Goal: Information Seeking & Learning: Learn about a topic

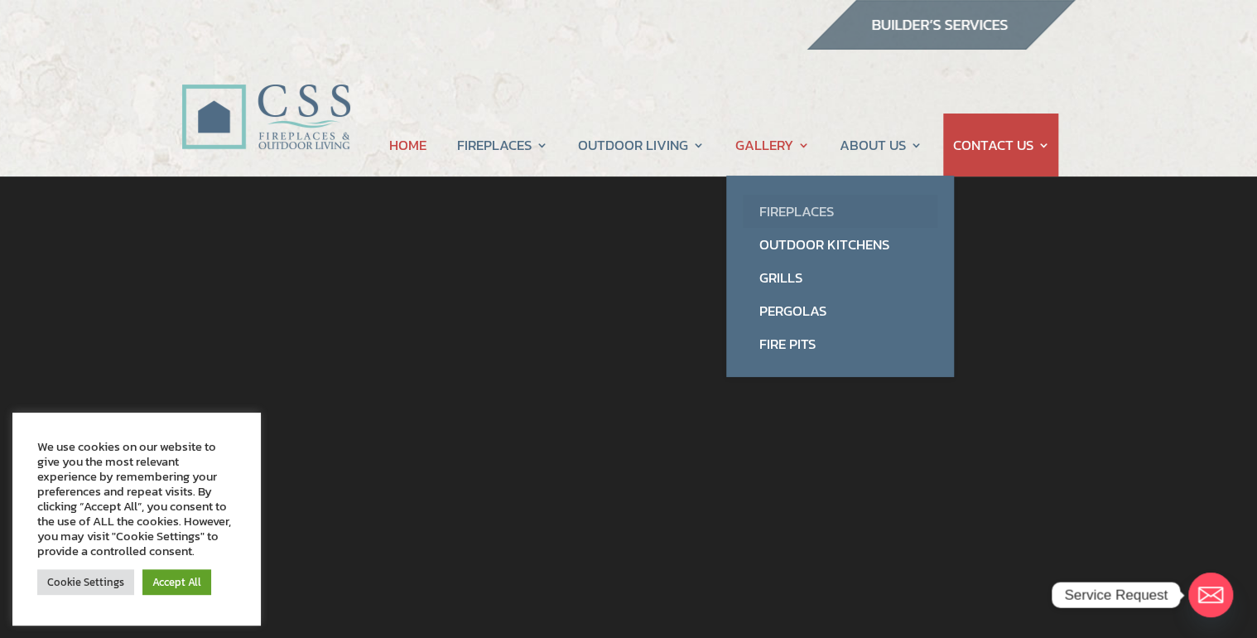
click at [803, 214] on link "Fireplaces" at bounding box center [840, 211] width 195 height 33
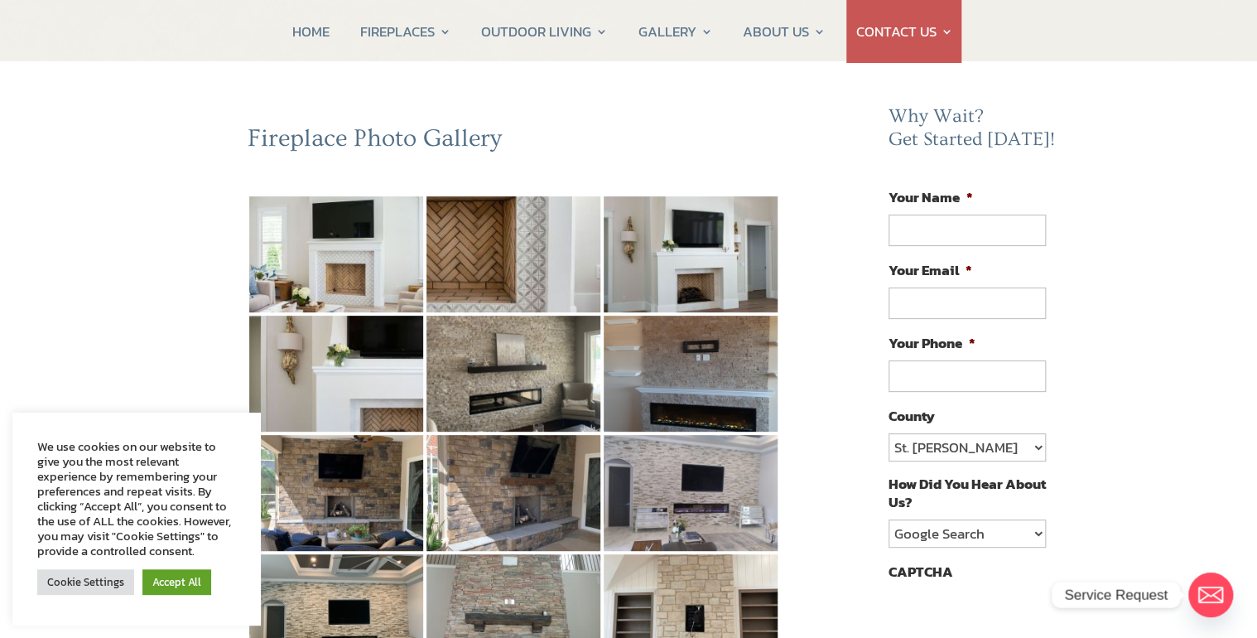
scroll to position [66, 0]
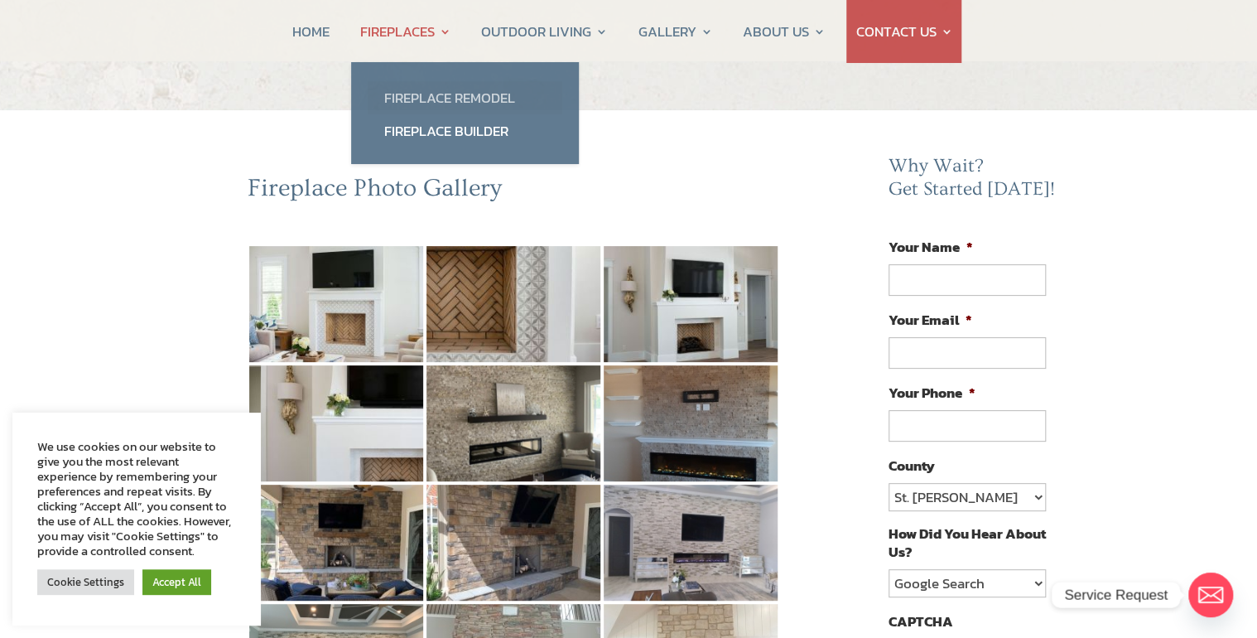
click at [441, 92] on link "Fireplace Remodel" at bounding box center [465, 97] width 195 height 33
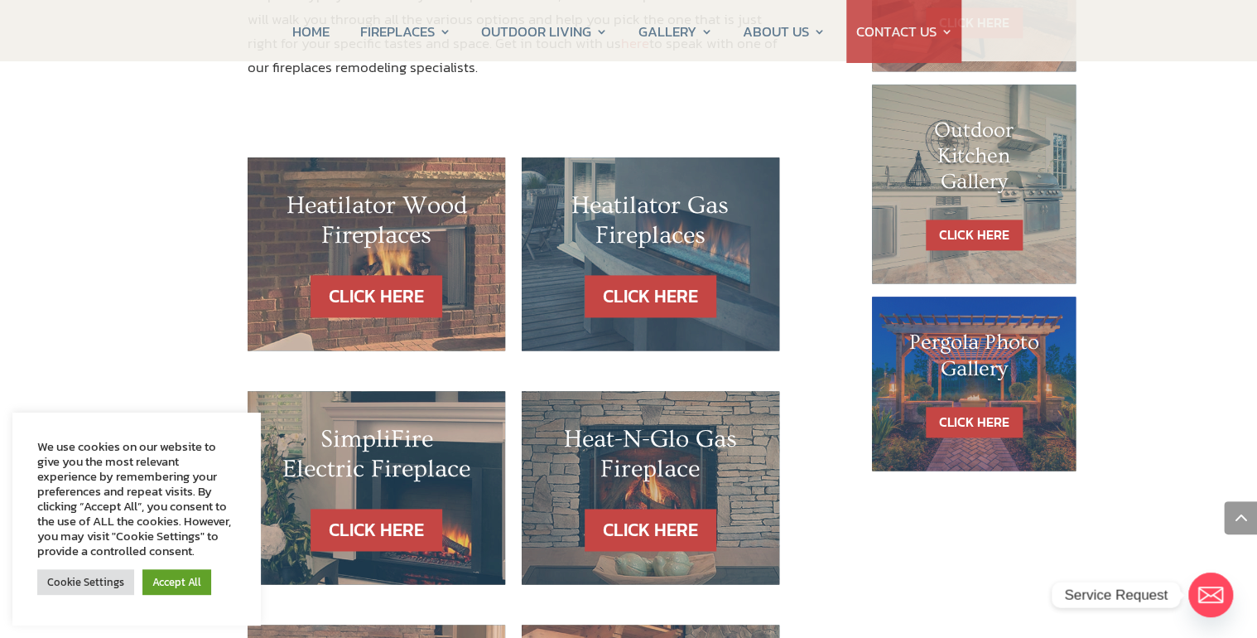
scroll to position [994, 0]
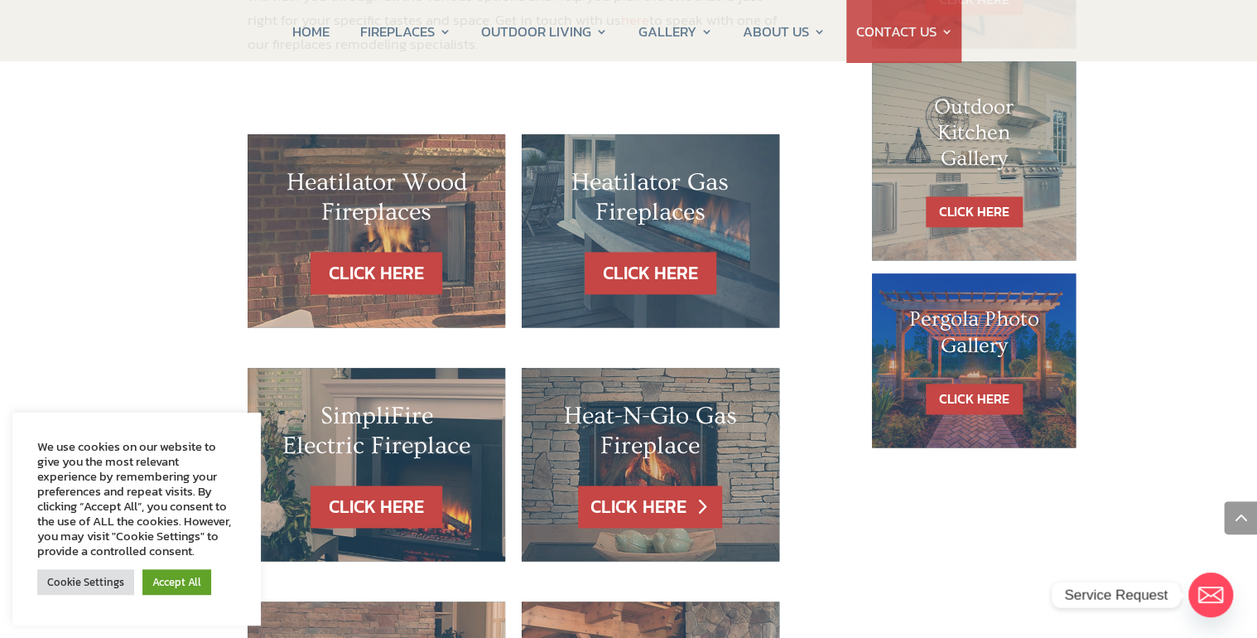
click at [654, 485] on link "CLICK HERE" at bounding box center [650, 506] width 144 height 42
click at [623, 401] on h2 "Heat-N-Glo Gas Fireplace" at bounding box center [650, 435] width 191 height 68
click at [662, 485] on link "CLICK HERE" at bounding box center [650, 506] width 144 height 42
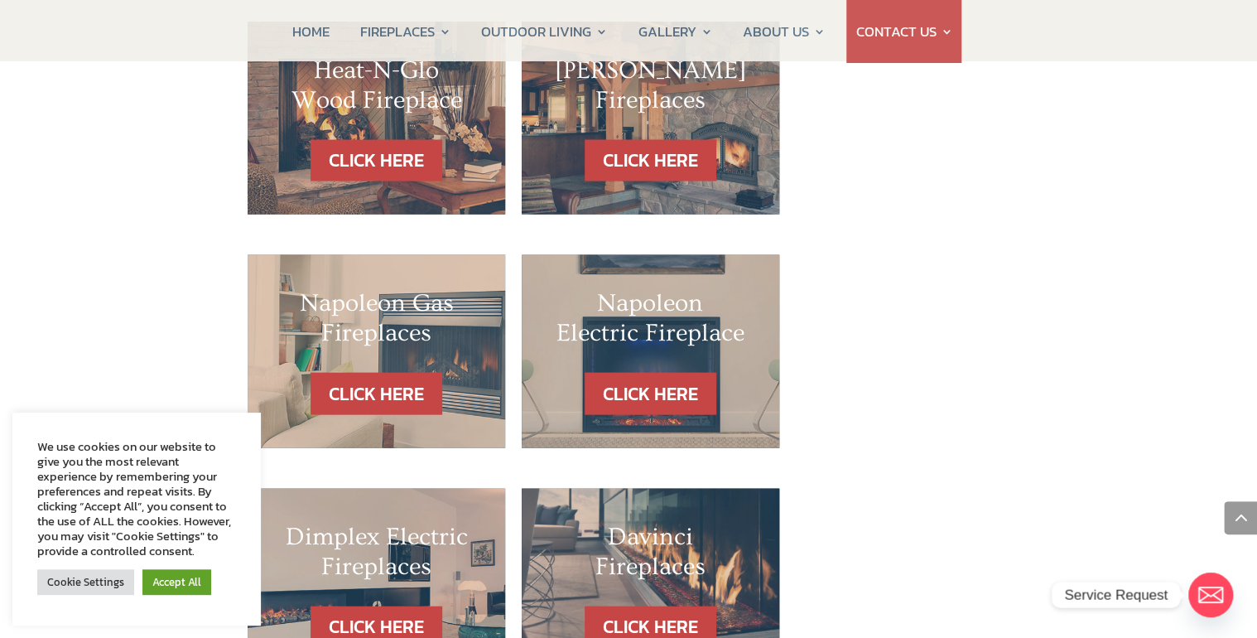
scroll to position [1590, 0]
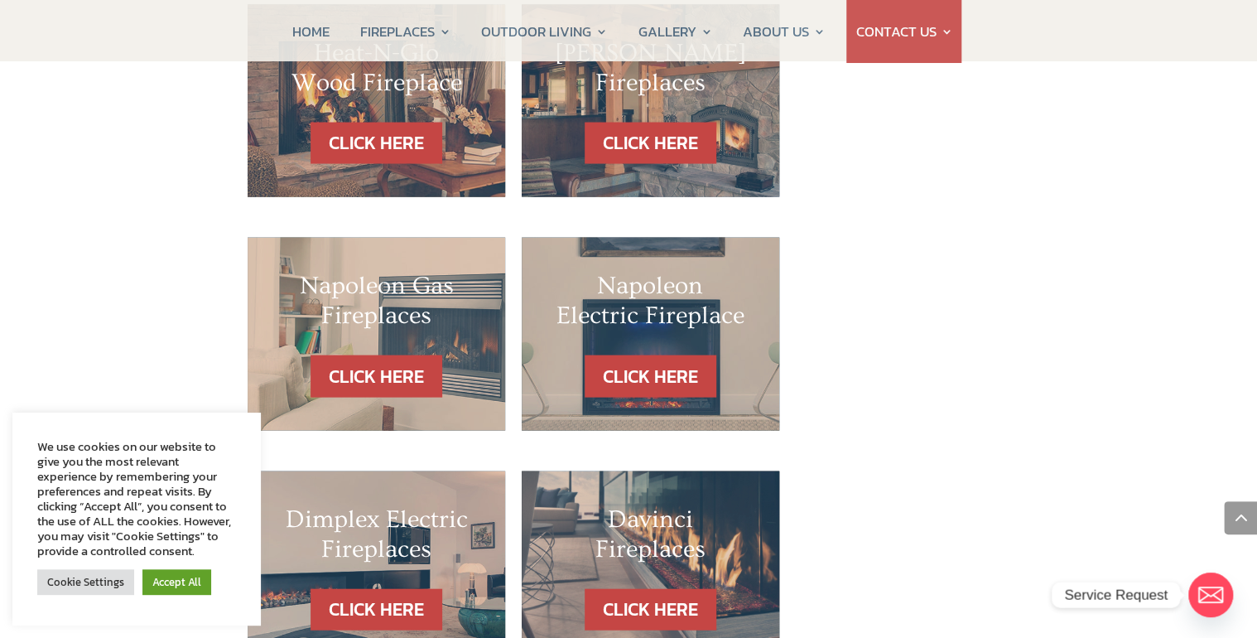
click at [403, 295] on div "Napoleon Gas Fireplaces" at bounding box center [376, 313] width 191 height 84
click at [396, 355] on link "CLICK HERE" at bounding box center [377, 376] width 144 height 42
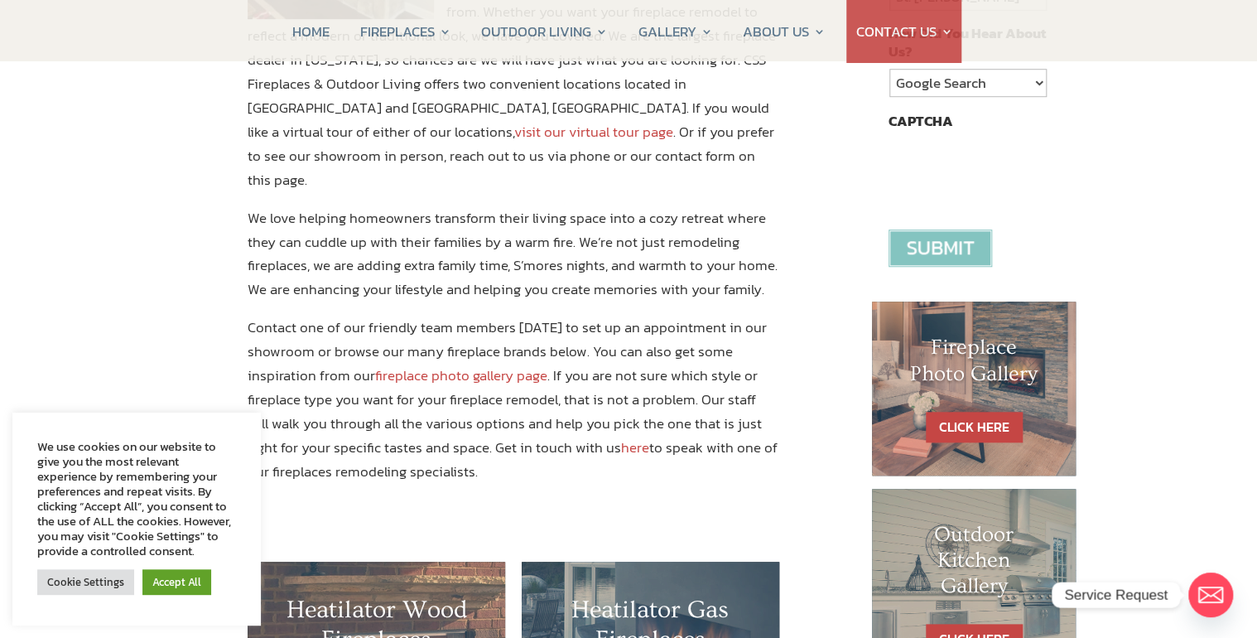
scroll to position [596, 0]
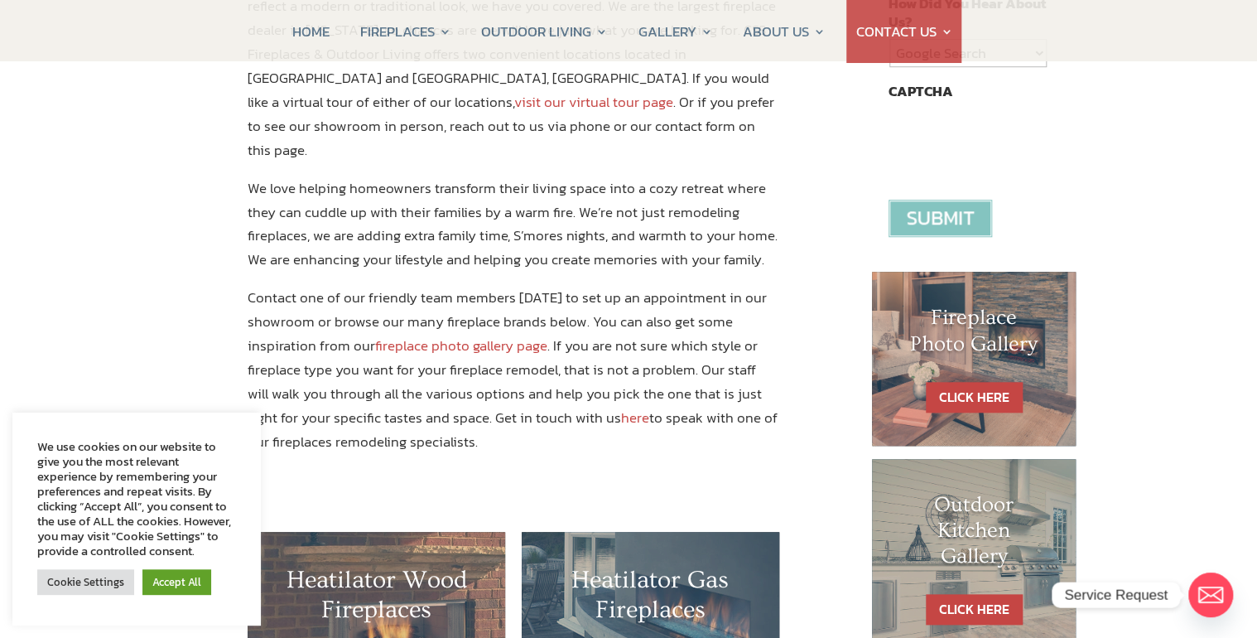
click at [474, 335] on link "fireplace photo gallery page" at bounding box center [461, 346] width 172 height 22
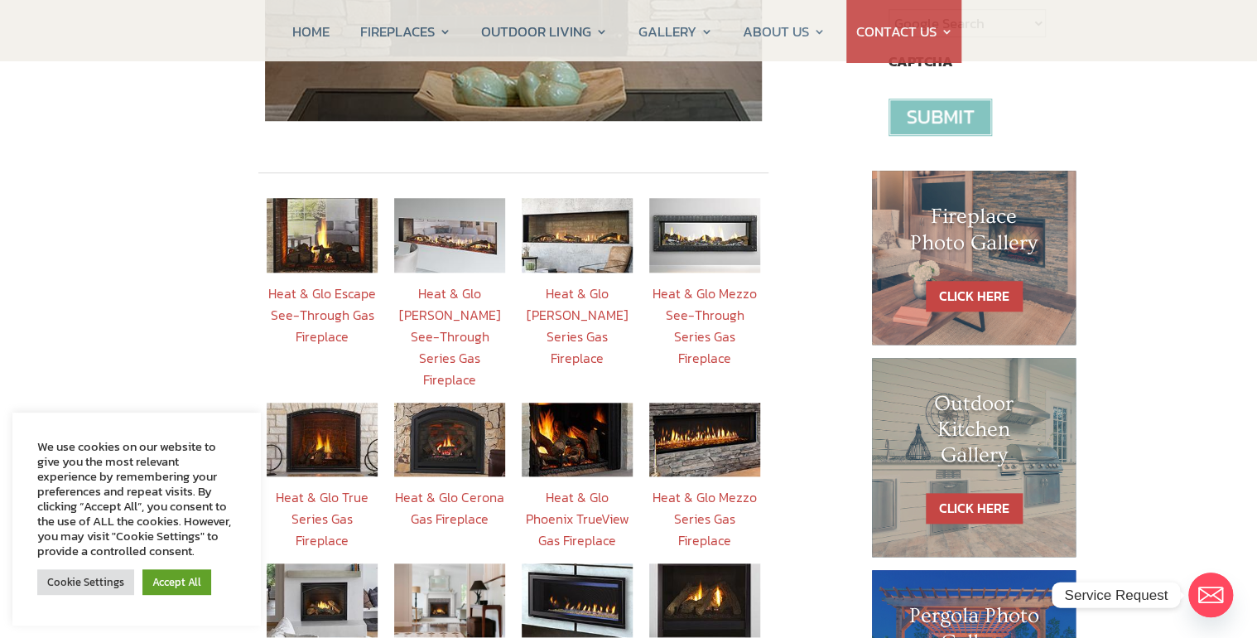
scroll to position [663, 0]
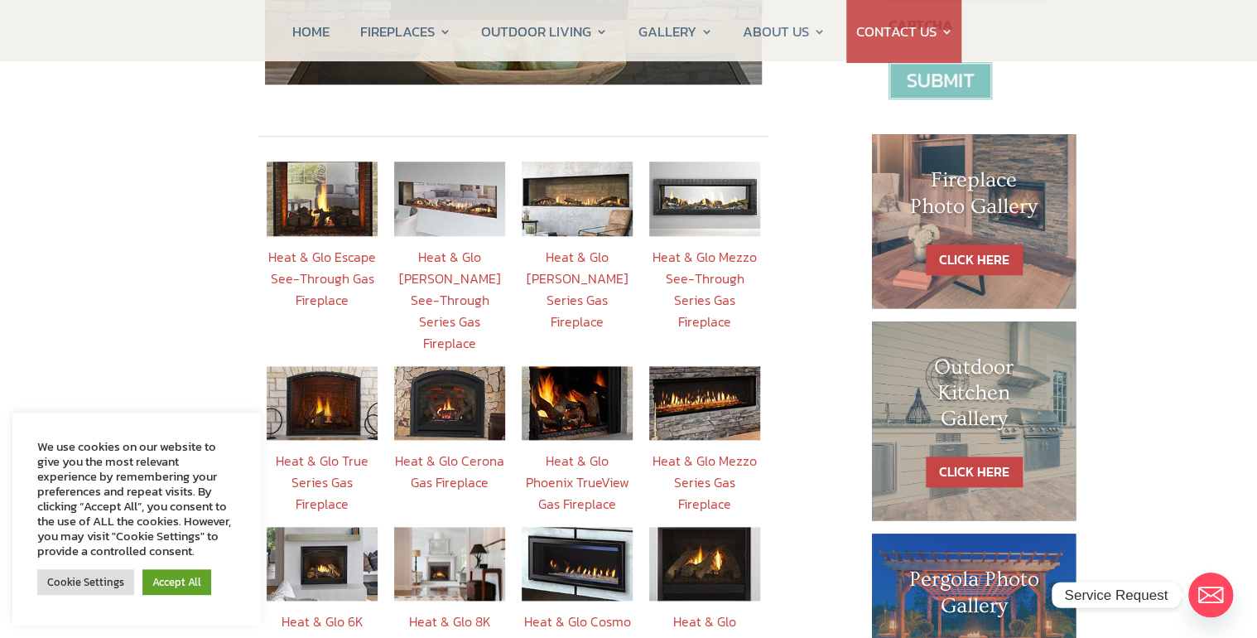
click at [448, 425] on link at bounding box center [449, 435] width 111 height 20
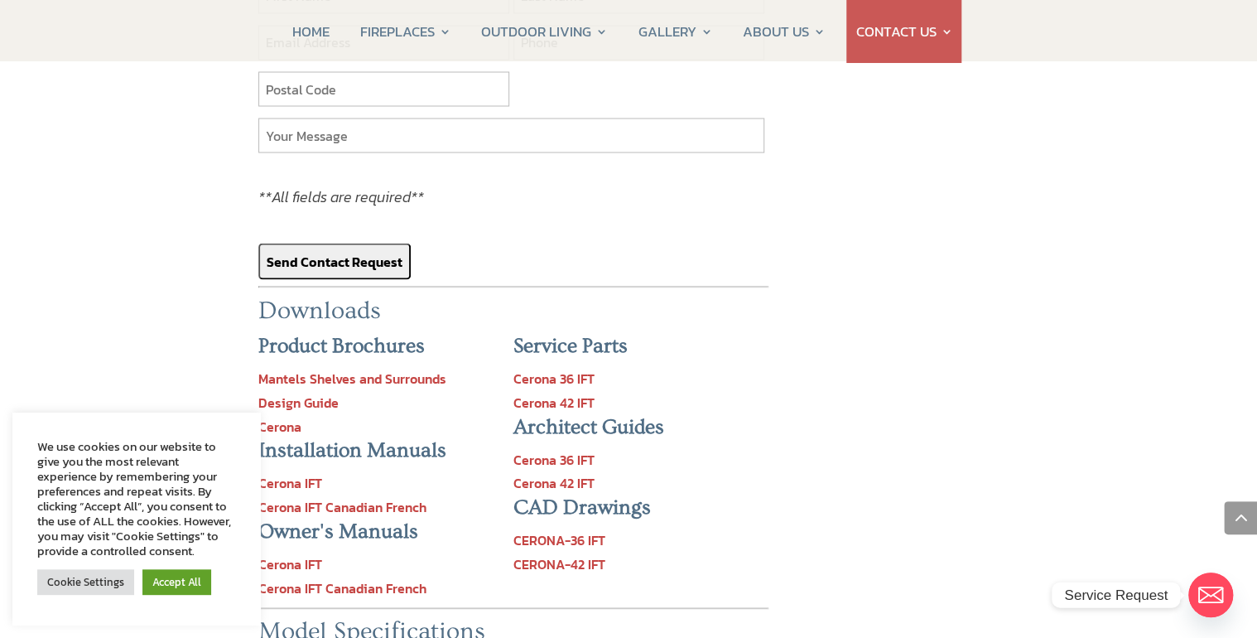
scroll to position [1524, 0]
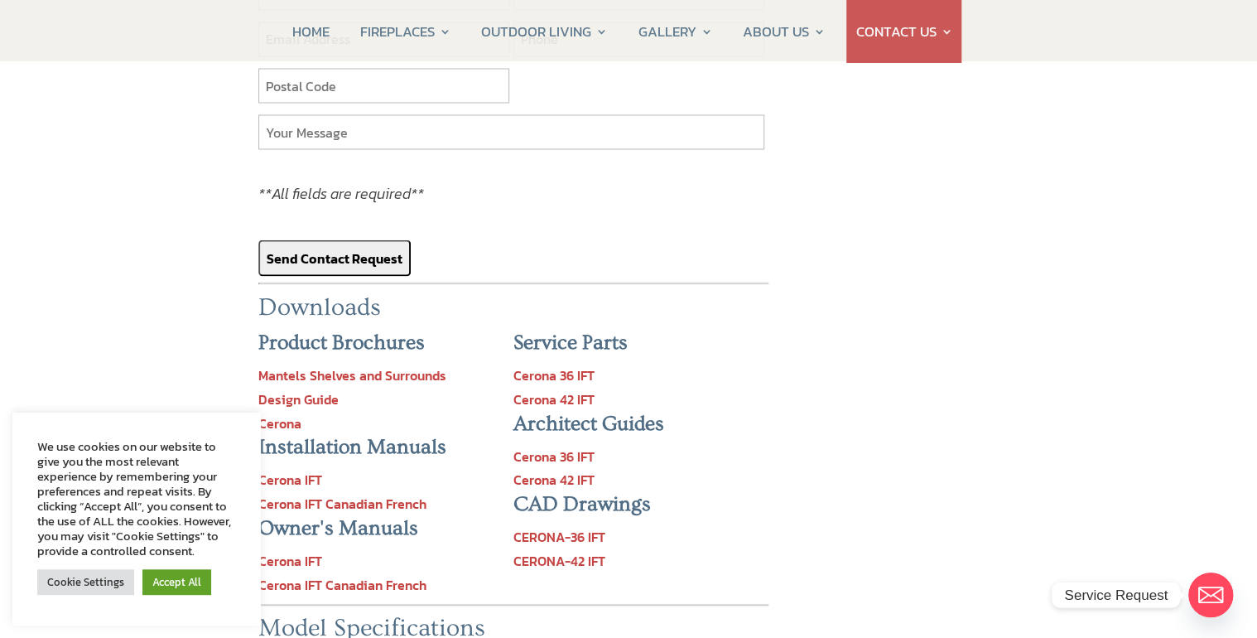
scroll to position [663, 0]
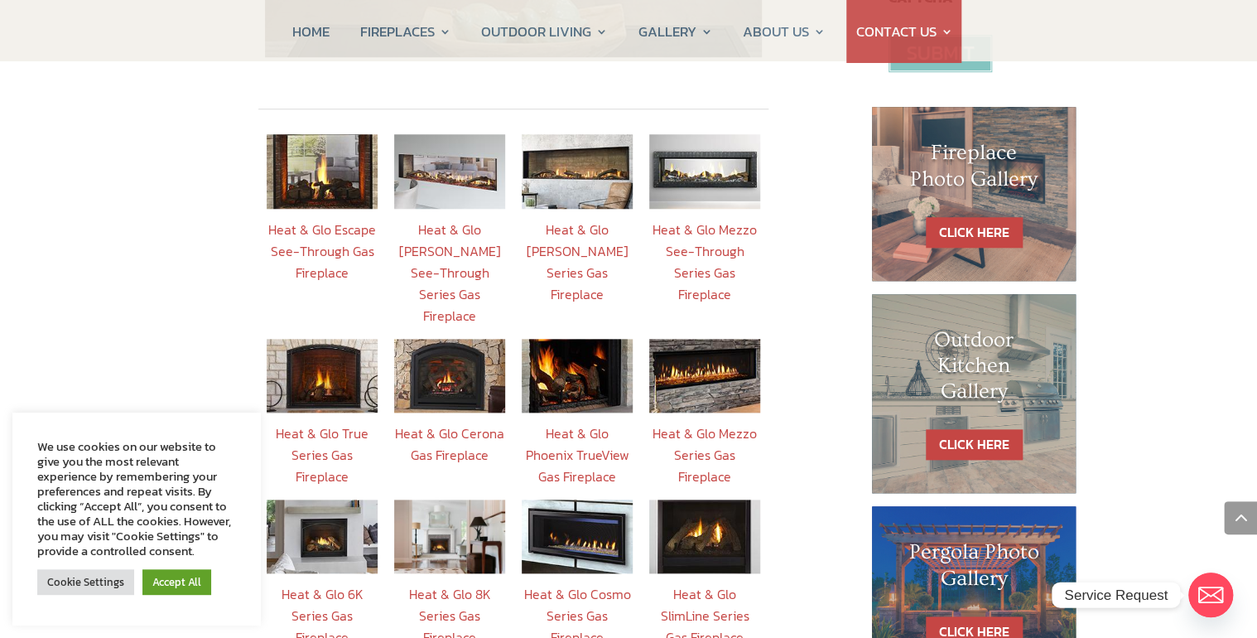
scroll to position [729, 0]
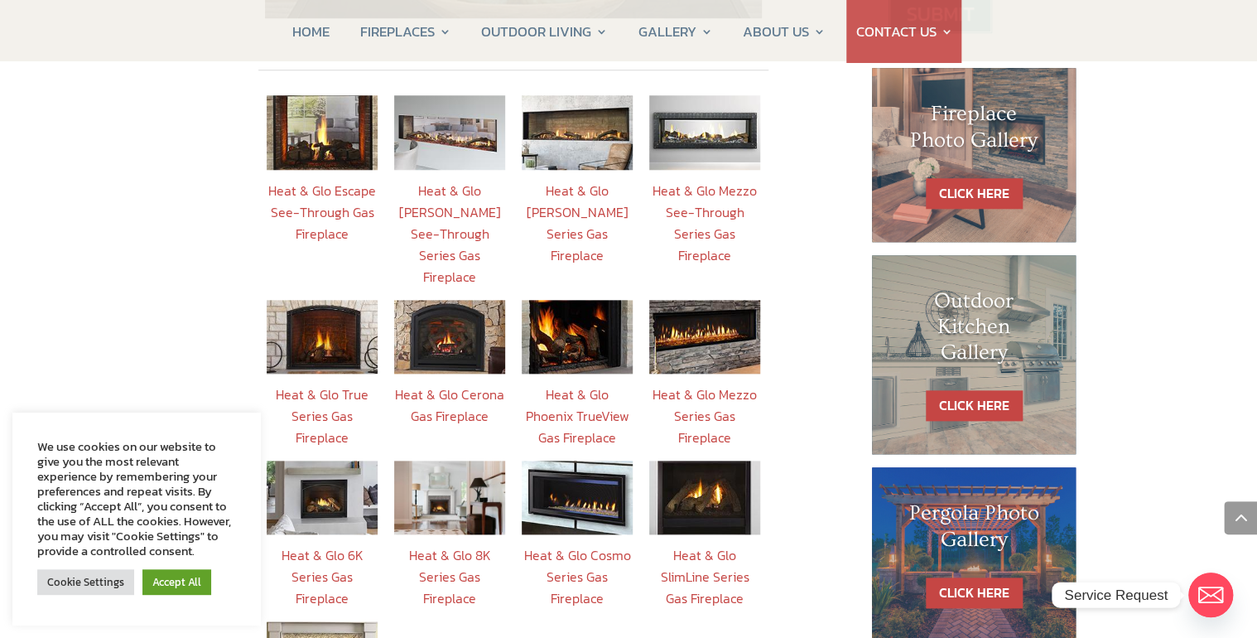
click at [343, 300] on img at bounding box center [322, 337] width 111 height 74
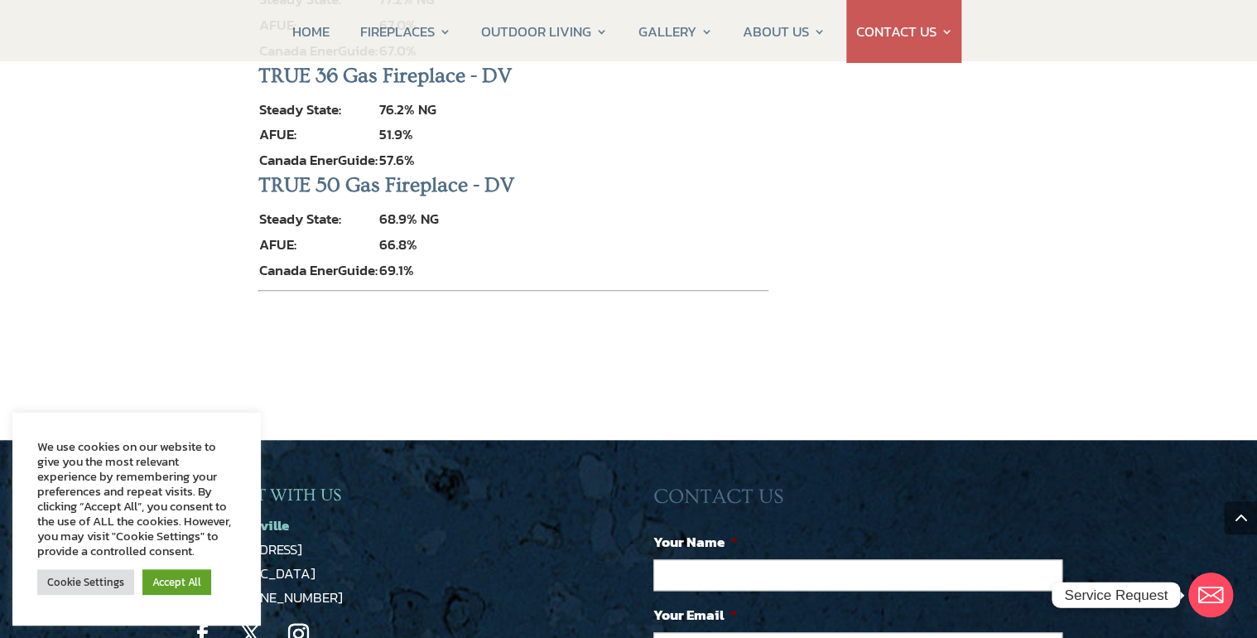
scroll to position [3776, 0]
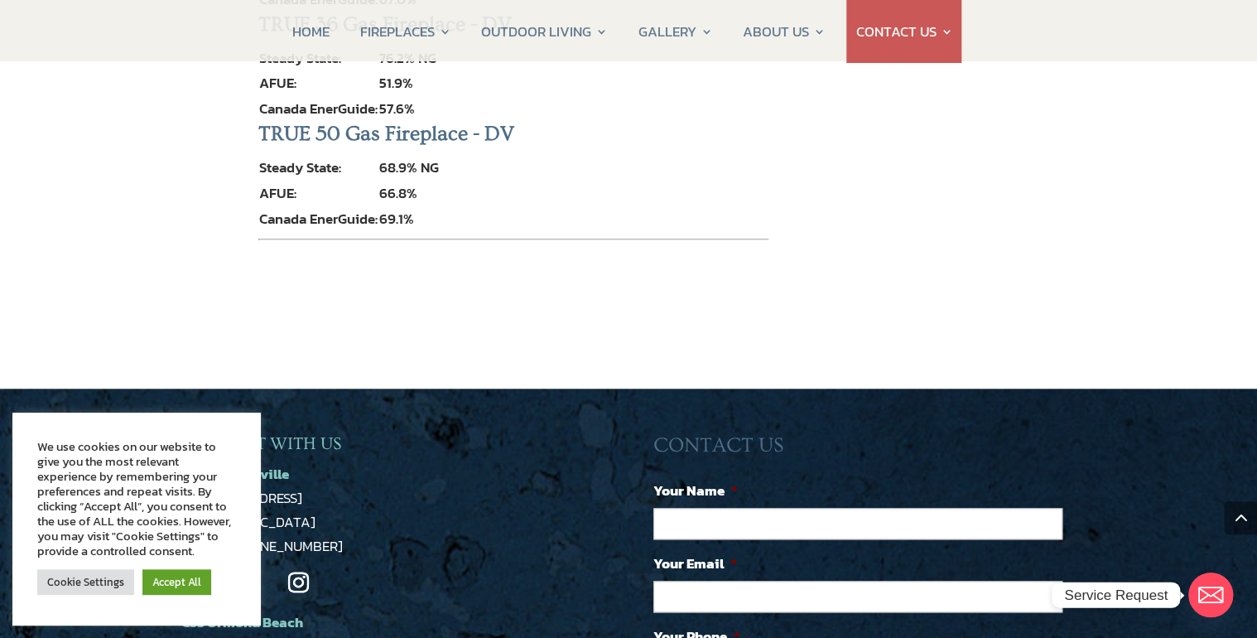
scroll to position [729, 0]
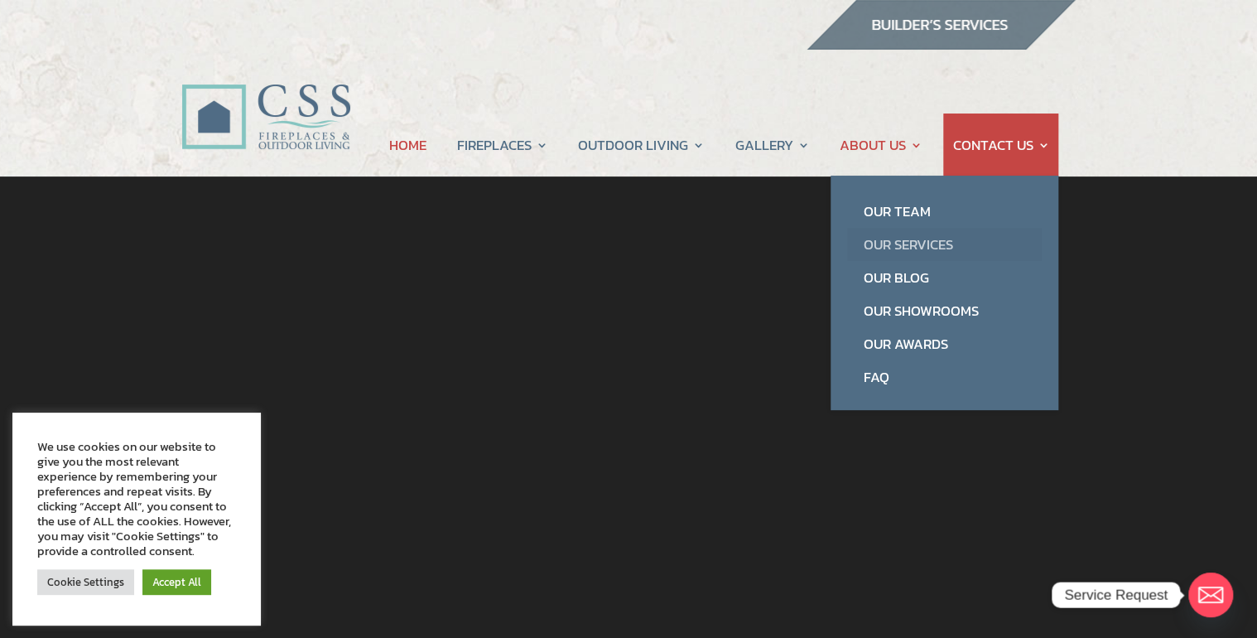
click at [903, 246] on link "Our Services" at bounding box center [944, 244] width 195 height 33
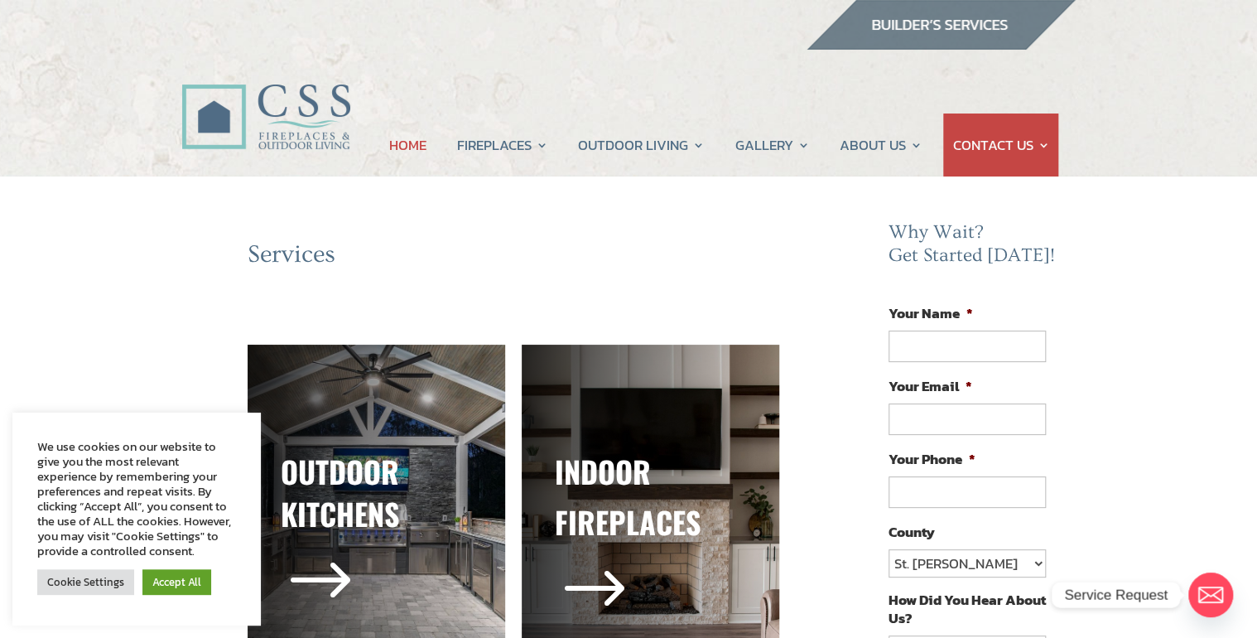
click at [404, 139] on link "HOME" at bounding box center [407, 144] width 37 height 63
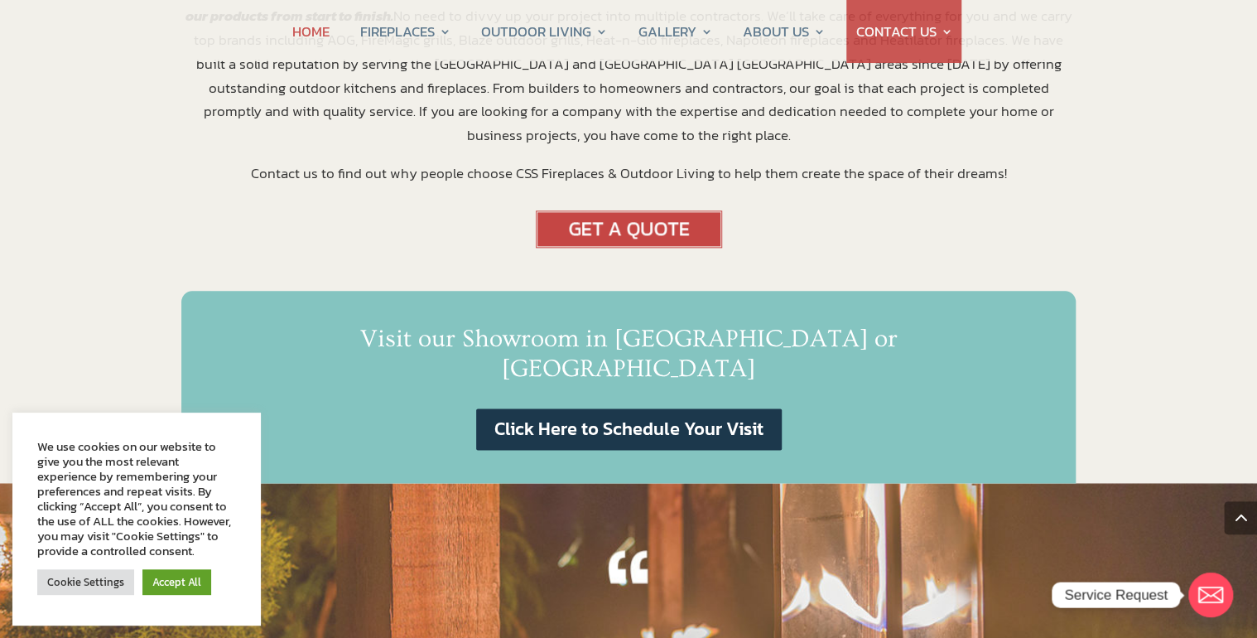
scroll to position [928, 0]
